Goal: Task Accomplishment & Management: Use online tool/utility

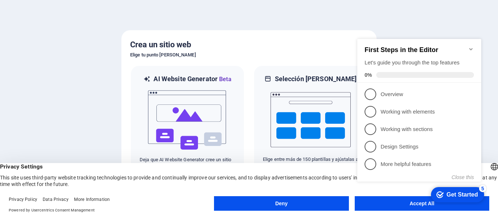
click at [411, 204] on div "checkmark Get Started 5 First Steps in the Editor Let's guide you through the t…" at bounding box center [420, 116] width 133 height 177
click at [417, 206] on appcues-checklist "Contextual help checklist present on screen" at bounding box center [420, 117] width 133 height 179
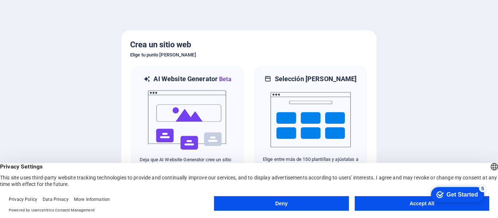
click at [415, 207] on button "Accept All" at bounding box center [421, 203] width 134 height 15
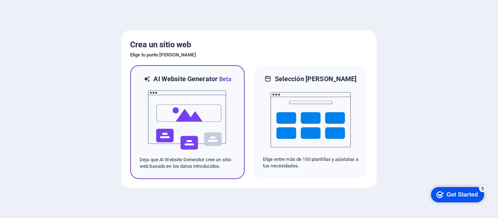
click at [193, 121] on img at bounding box center [187, 120] width 80 height 73
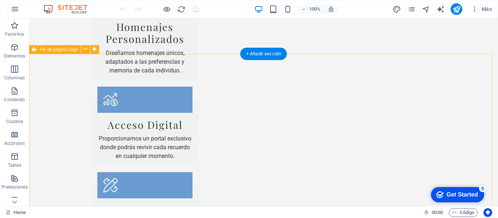
scroll to position [919, 0]
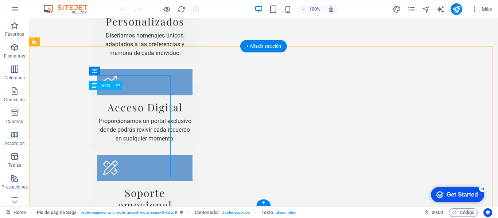
drag, startPoint x: 91, startPoint y: 94, endPoint x: 121, endPoint y: 113, distance: 35.5
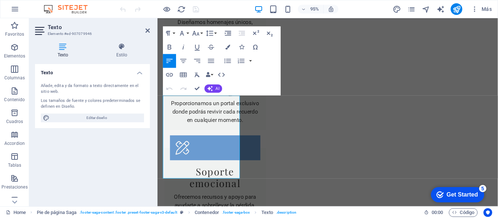
scroll to position [917, 0]
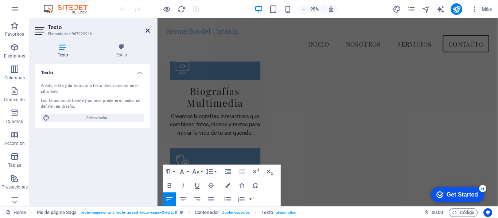
drag, startPoint x: 145, startPoint y: 30, endPoint x: 117, endPoint y: 11, distance: 34.4
click at [145, 30] on icon at bounding box center [147, 31] width 4 height 6
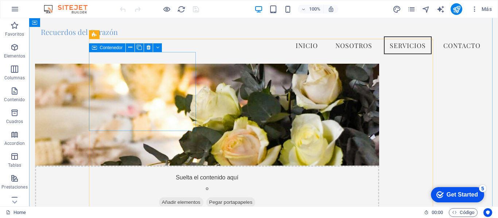
scroll to position [336, 0]
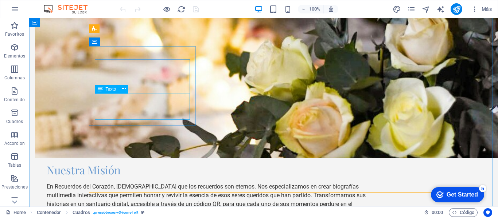
scroll to position [445, 0]
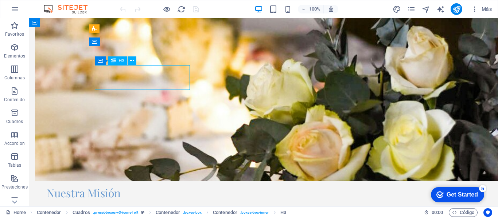
scroll to position [453, 0]
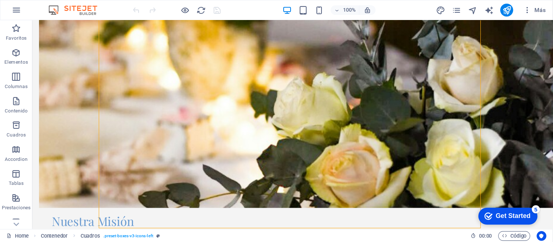
scroll to position [470, 0]
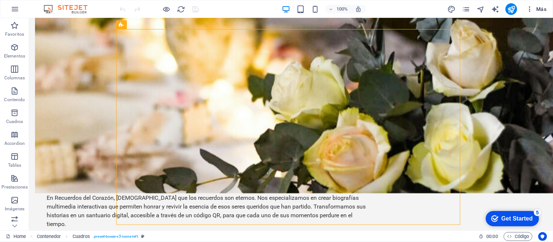
click at [497, 8] on span "Más" at bounding box center [536, 8] width 21 height 7
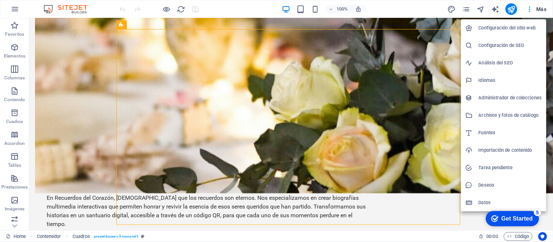
click at [479, 150] on h6 "Importación de contenido" at bounding box center [509, 150] width 63 height 9
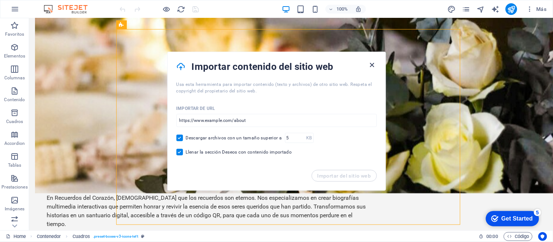
click at [370, 66] on icon "button" at bounding box center [372, 65] width 8 height 8
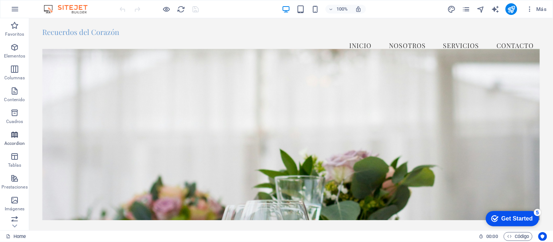
click at [13, 135] on icon "button" at bounding box center [14, 134] width 9 height 9
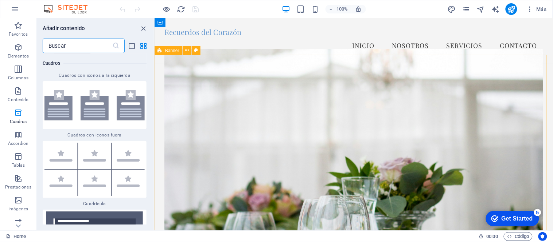
scroll to position [4212, 0]
